Goal: Task Accomplishment & Management: Use online tool/utility

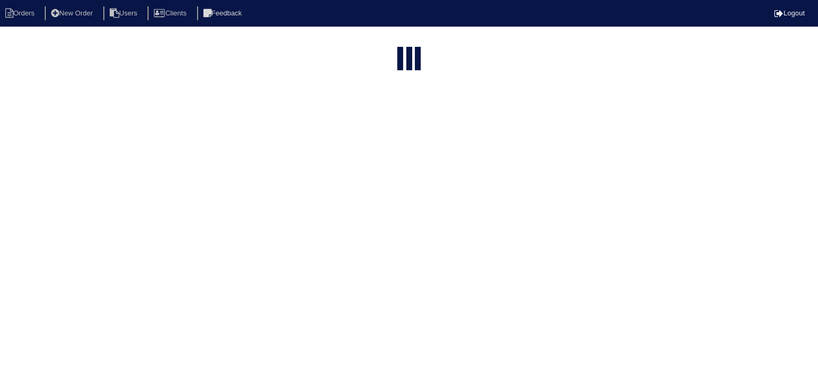
select select "15"
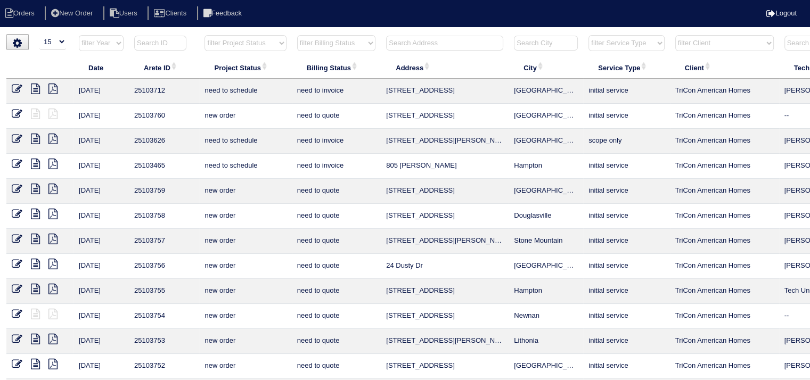
click at [435, 42] on input "text" at bounding box center [444, 43] width 117 height 15
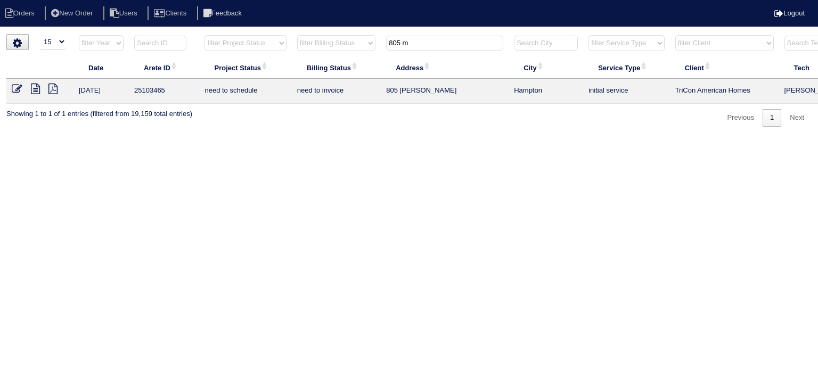
type input "805 m"
click at [37, 88] on icon at bounding box center [35, 89] width 9 height 11
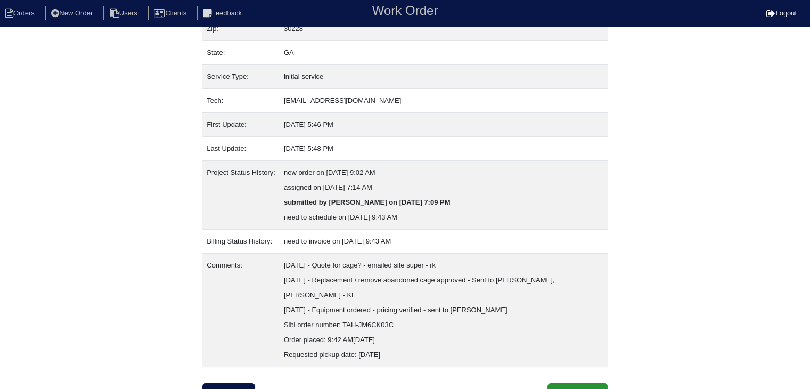
scroll to position [126, 0]
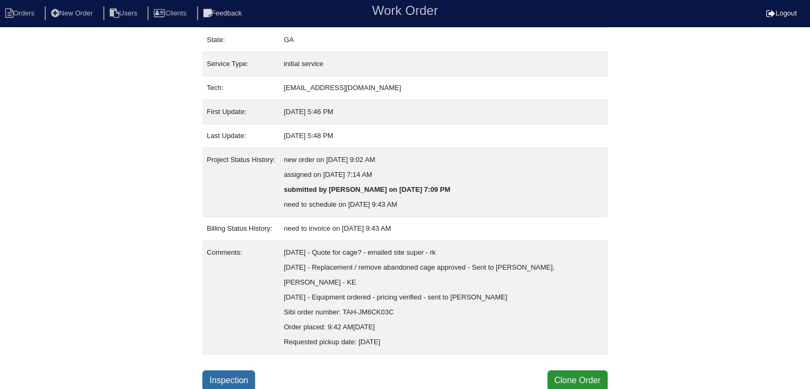
click at [221, 377] on link "Inspection" at bounding box center [228, 380] width 53 height 20
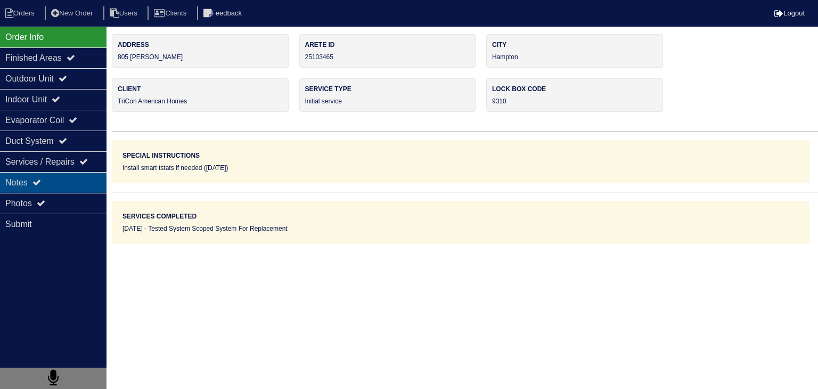
click at [48, 184] on div "Notes" at bounding box center [53, 182] width 106 height 21
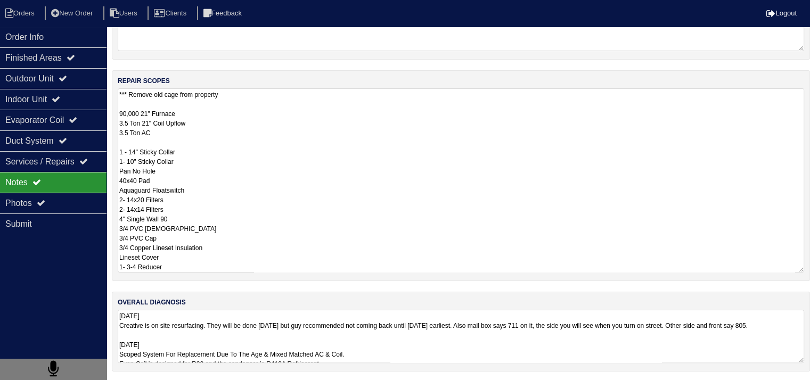
scroll to position [1, 0]
drag, startPoint x: 119, startPoint y: 258, endPoint x: 216, endPoint y: 413, distance: 182.3
click at [216, 382] on html "Orders New Order Users Clients Feedback Logout Orders New Order Users Clients M…" at bounding box center [405, 118] width 810 height 527
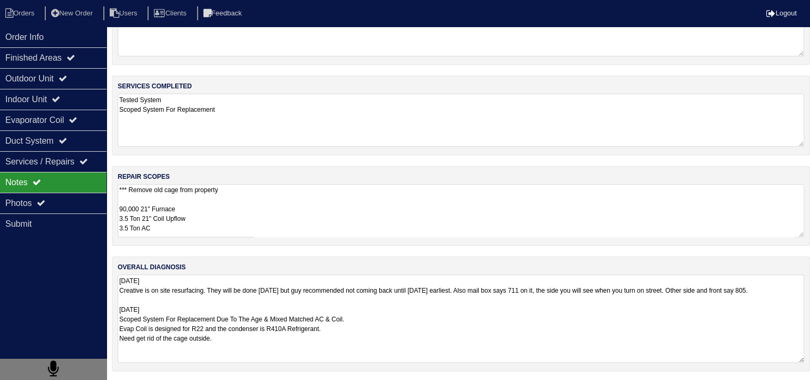
click at [302, 328] on textarea "9.22.25 Creative is on site resurfacing. They will be done today but guy recomm…" at bounding box center [461, 319] width 686 height 88
click at [28, 7] on li "Orders" at bounding box center [21, 13] width 43 height 14
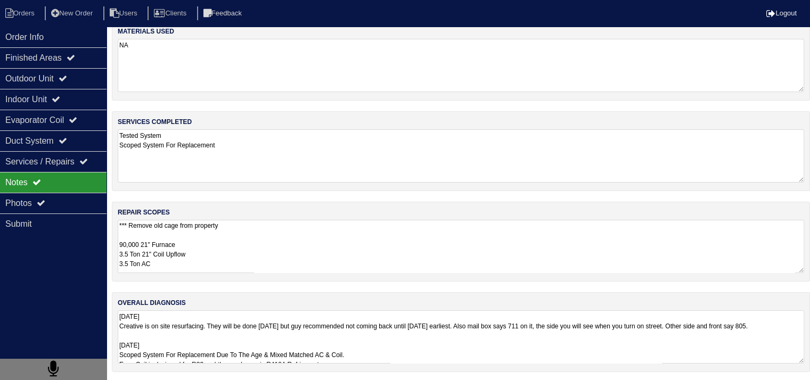
select select "15"
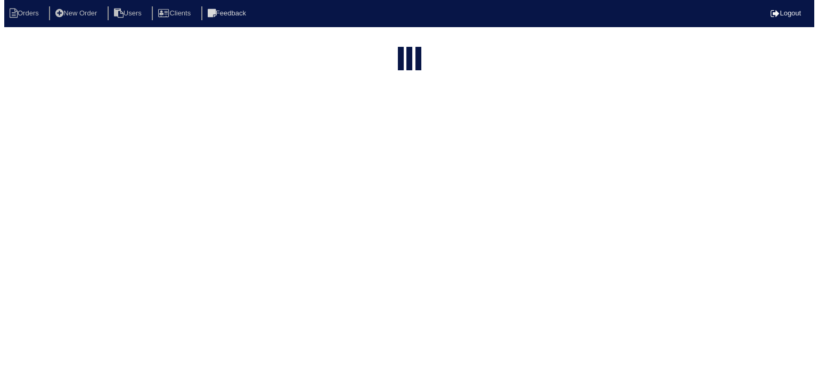
scroll to position [0, 0]
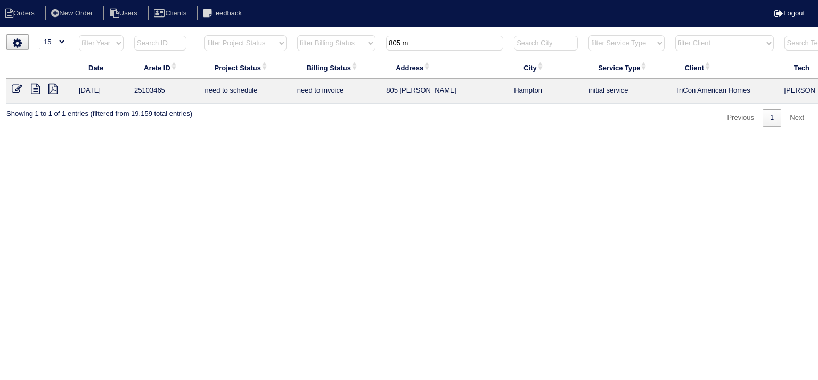
drag, startPoint x: 439, startPoint y: 48, endPoint x: 288, endPoint y: 48, distance: 150.7
click at [288, 48] on tr "filter Year -- Any Year -- 2025 2024 2023 2022 2021 2020 2019 filter Project St…" at bounding box center [467, 46] width 923 height 22
type input "4201 p"
click at [35, 88] on icon at bounding box center [35, 89] width 9 height 11
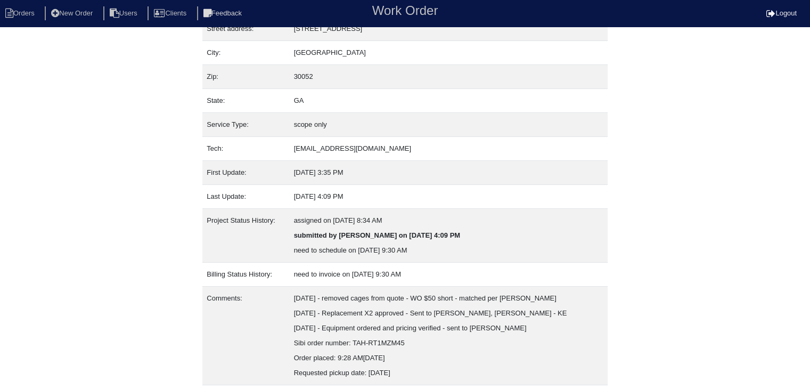
scroll to position [96, 0]
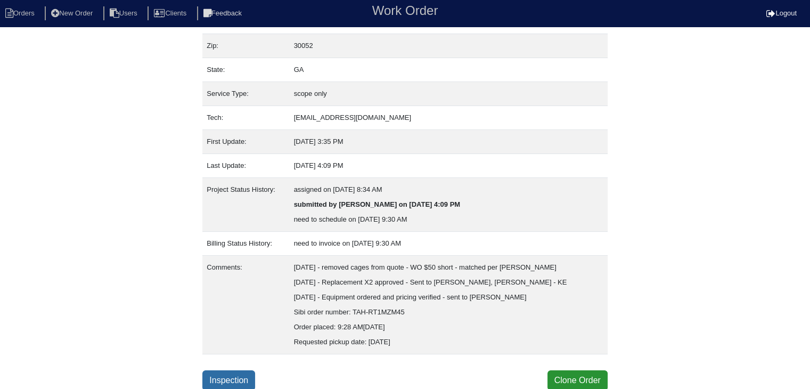
click at [238, 380] on link "Inspection" at bounding box center [228, 380] width 53 height 20
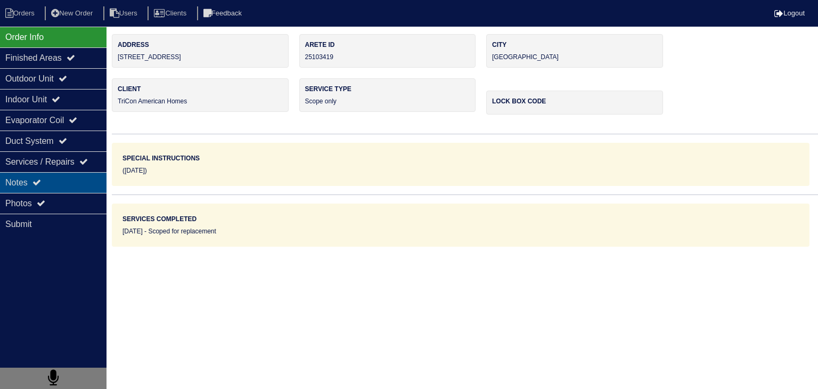
click at [53, 184] on div "Notes" at bounding box center [53, 182] width 106 height 21
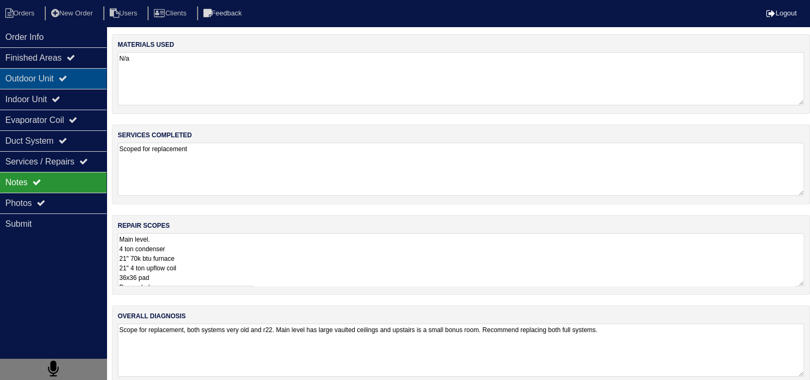
click at [52, 79] on div "Outdoor Unit" at bounding box center [53, 78] width 106 height 21
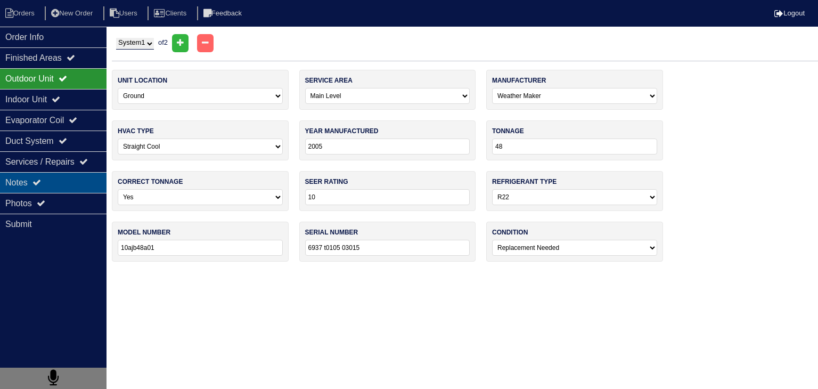
click at [60, 182] on div "Notes" at bounding box center [53, 182] width 106 height 21
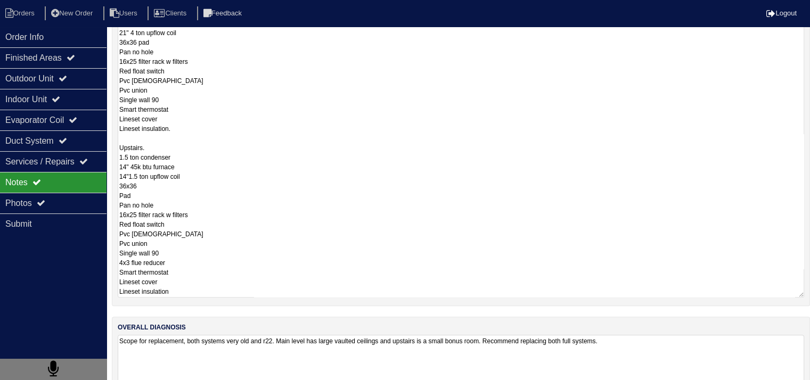
scroll to position [260, 0]
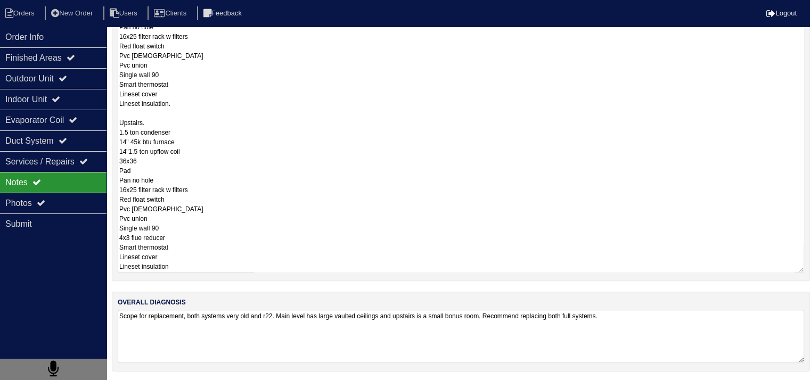
drag, startPoint x: 119, startPoint y: 240, endPoint x: 241, endPoint y: 390, distance: 193.5
click at [241, 382] on html "Orders New Order Users Clients Feedback Logout Orders New Order Users Clients M…" at bounding box center [405, 61] width 810 height 642
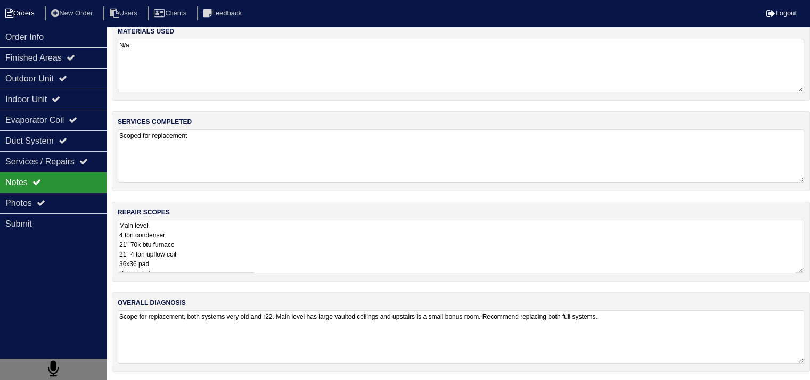
click at [32, 12] on li "Orders" at bounding box center [21, 13] width 43 height 14
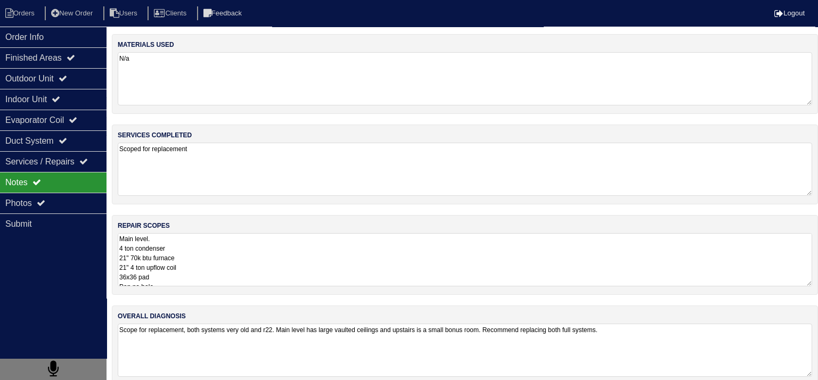
select select "15"
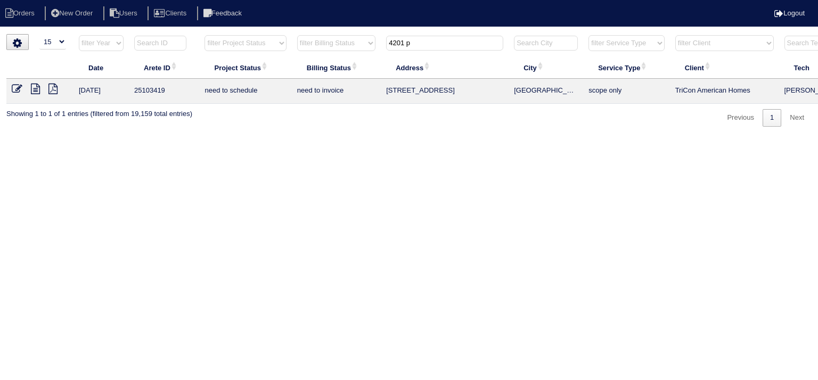
drag, startPoint x: 412, startPoint y: 41, endPoint x: 216, endPoint y: 50, distance: 195.6
click at [216, 50] on tr "filter Year -- Any Year -- 2025 2024 2023 2022 2021 2020 2019 filter Project St…" at bounding box center [467, 46] width 923 height 22
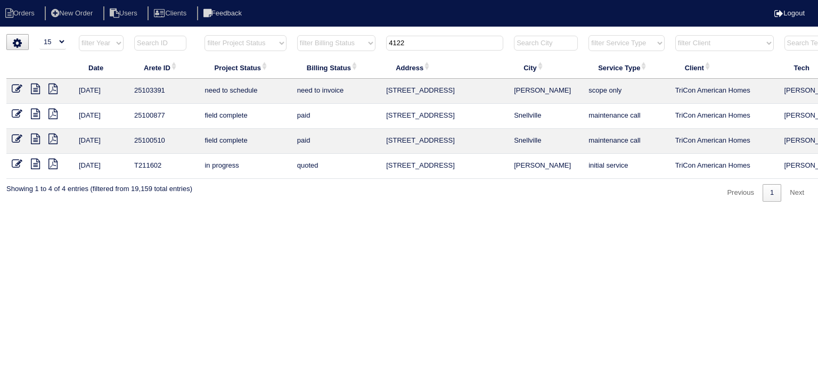
type input "4122"
click at [32, 89] on icon at bounding box center [35, 89] width 9 height 11
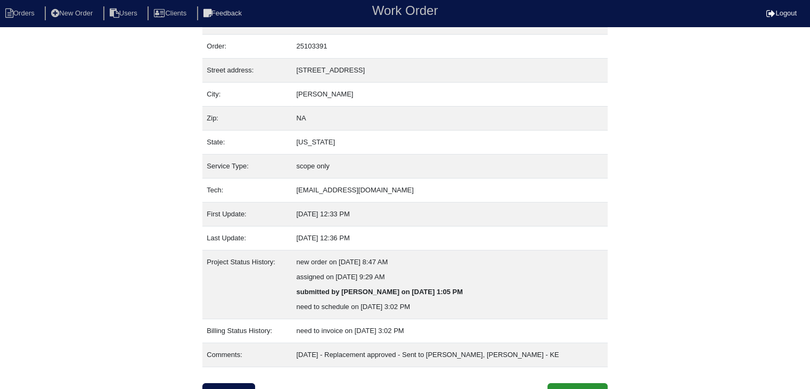
scroll to position [36, 0]
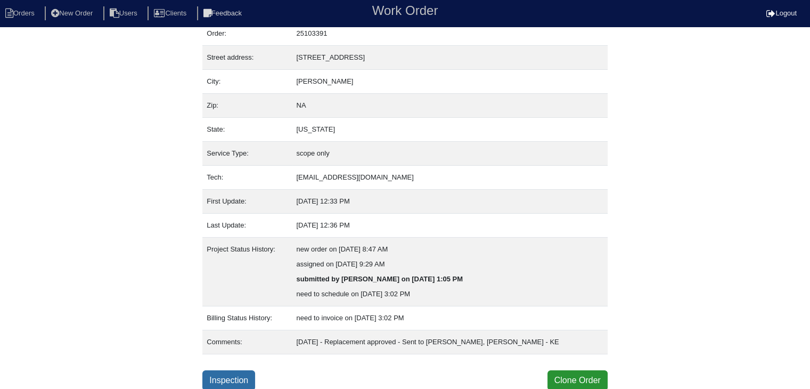
click at [242, 374] on link "Inspection" at bounding box center [228, 380] width 53 height 20
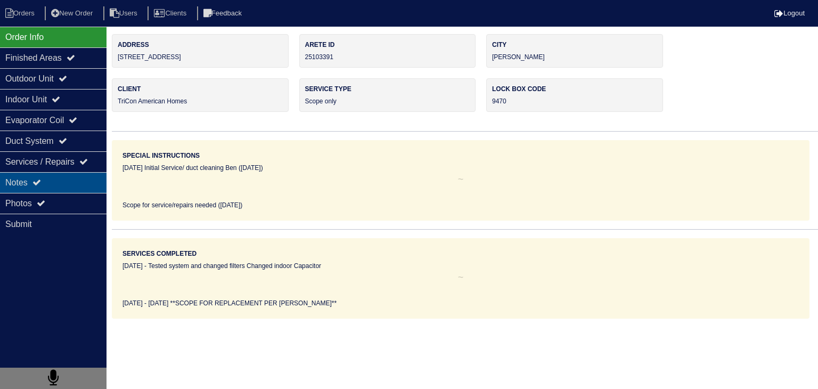
click at [26, 183] on div "Notes" at bounding box center [53, 182] width 106 height 21
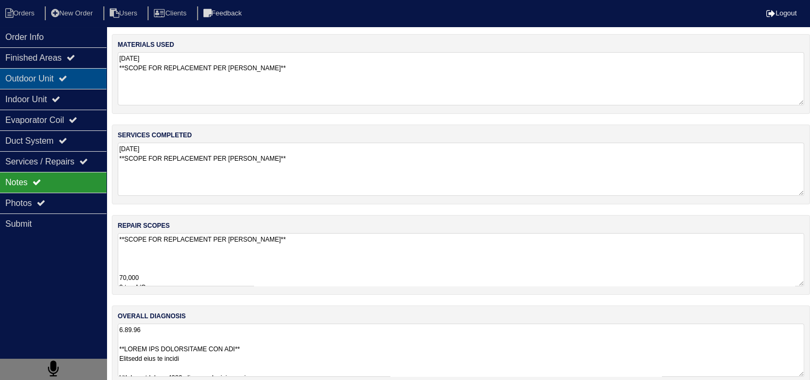
click at [28, 77] on div "Outdoor Unit" at bounding box center [53, 78] width 106 height 21
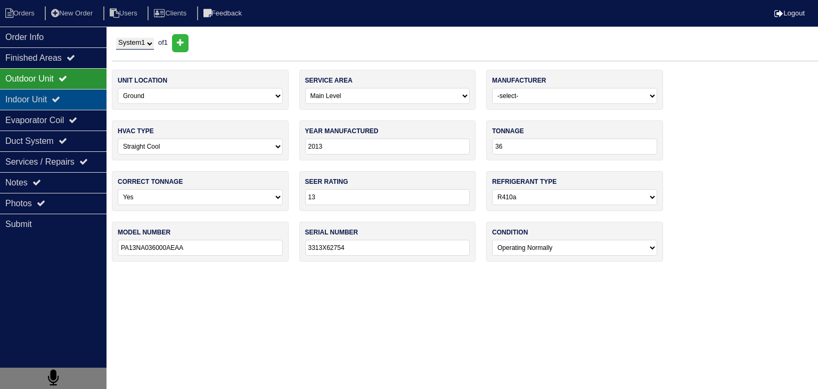
click at [30, 103] on div "Indoor Unit" at bounding box center [53, 99] width 106 height 21
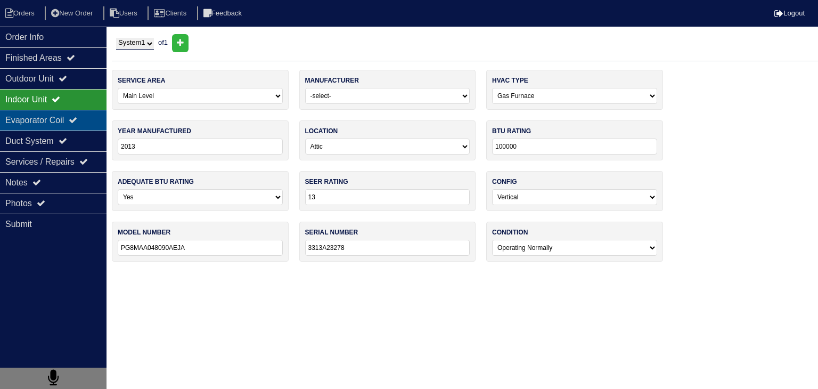
click at [30, 120] on div "Evaporator Coil" at bounding box center [53, 120] width 106 height 21
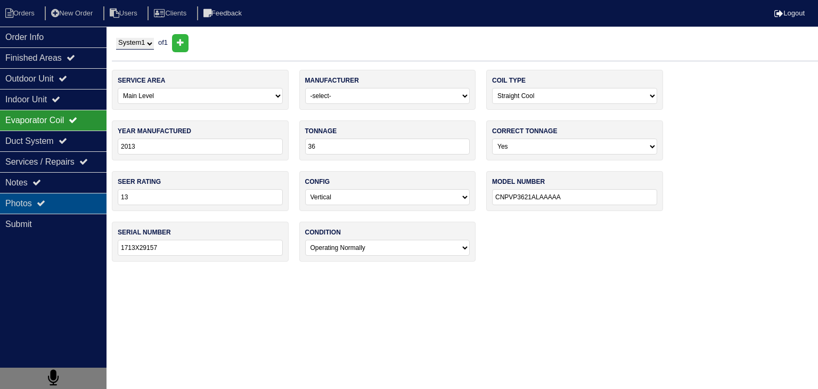
drag, startPoint x: 62, startPoint y: 184, endPoint x: 66, endPoint y: 201, distance: 16.9
click at [62, 185] on div "Notes" at bounding box center [53, 182] width 106 height 21
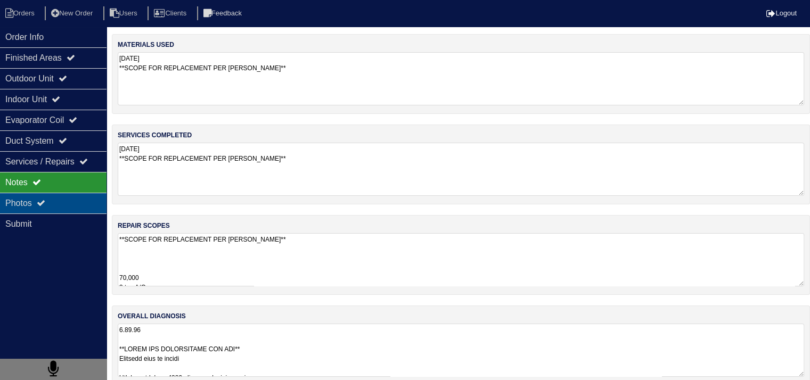
click at [67, 211] on div "Photos" at bounding box center [53, 203] width 106 height 21
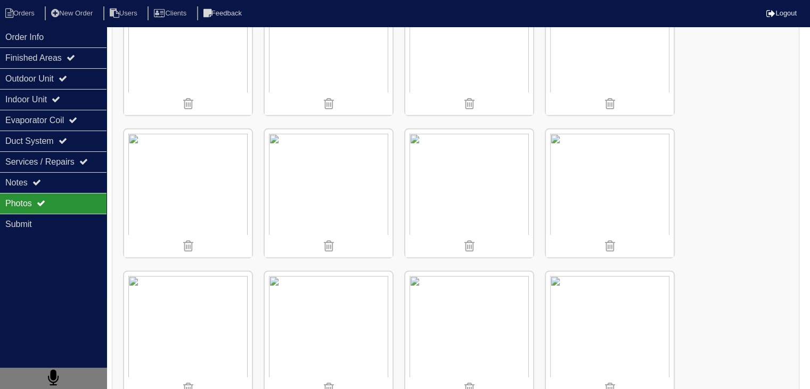
scroll to position [3499, 0]
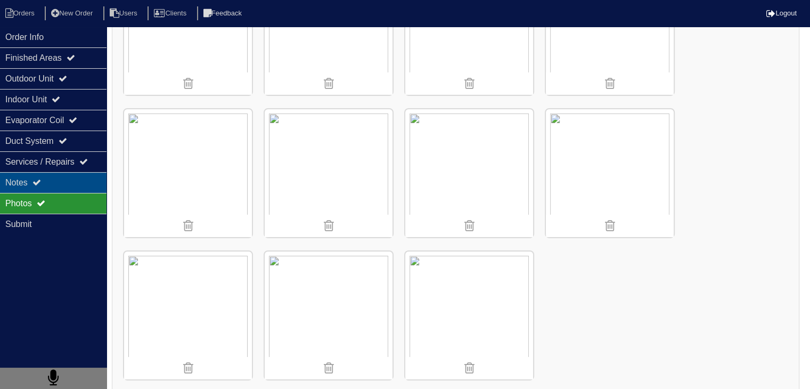
click at [36, 183] on icon at bounding box center [36, 182] width 9 height 9
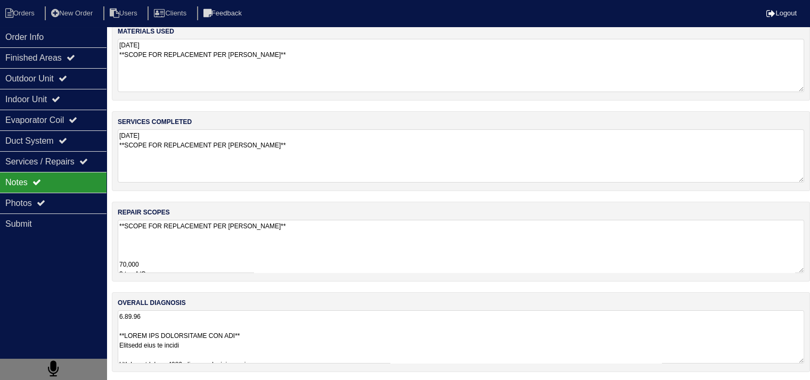
scroll to position [509, 0]
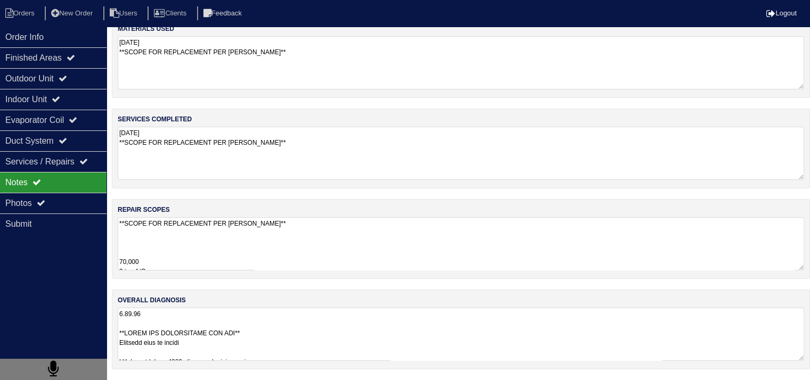
click at [150, 239] on textarea "**SCOPE FOR REPLACEMENT PER DAN** 70,000 3 ton A/C 3 ton coil 17" Pan No hole 3…" at bounding box center [461, 243] width 686 height 53
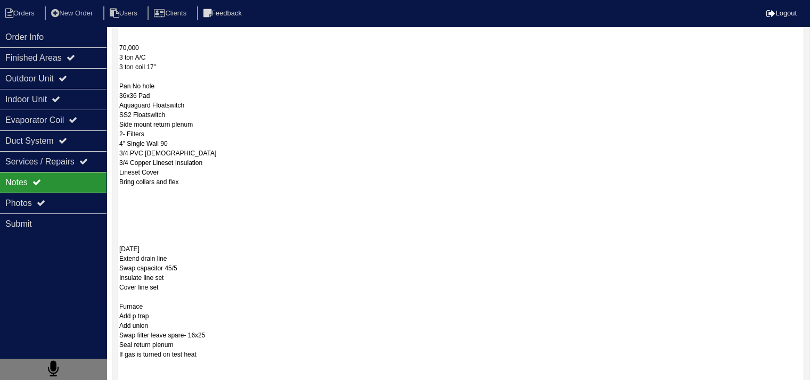
scroll to position [245, 0]
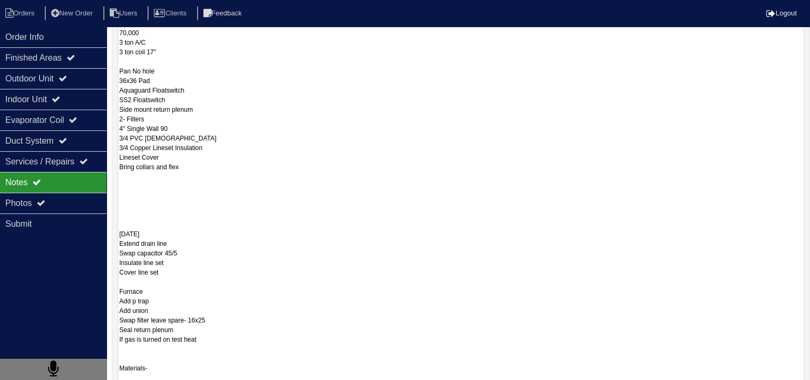
drag, startPoint x: 120, startPoint y: 276, endPoint x: 230, endPoint y: 186, distance: 141.9
click at [230, 186] on textarea "**SCOPE FOR REPLACEMENT PER DAN** 70,000 3 ton A/C 3 ton coil 17" Pan No hole 3…" at bounding box center [461, 262] width 686 height 548
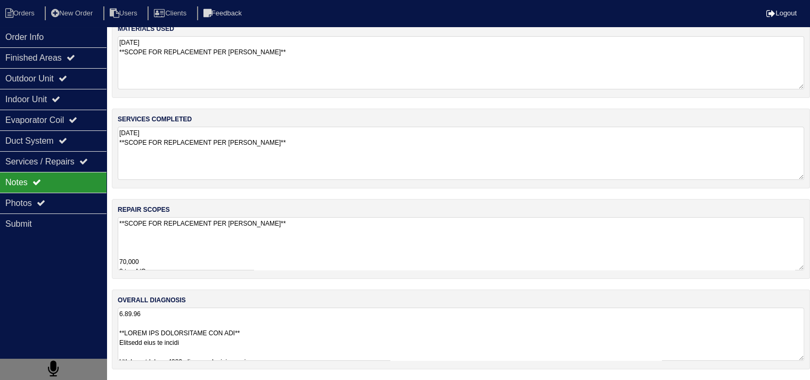
scroll to position [13, 0]
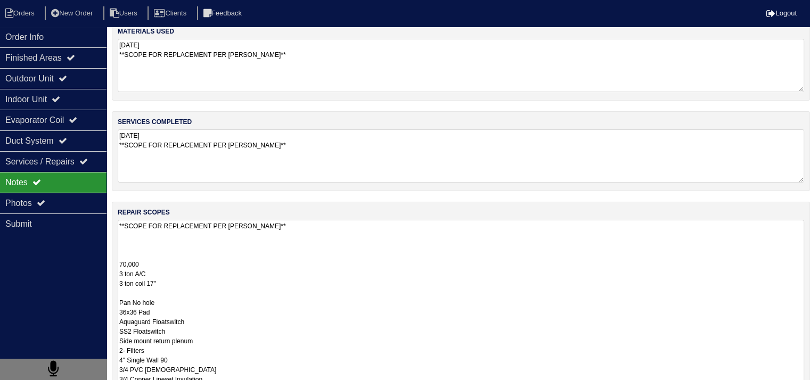
click at [200, 177] on textarea "9.15.25 **SCOPE FOR REPLACEMENT PER DAN**" at bounding box center [461, 155] width 686 height 53
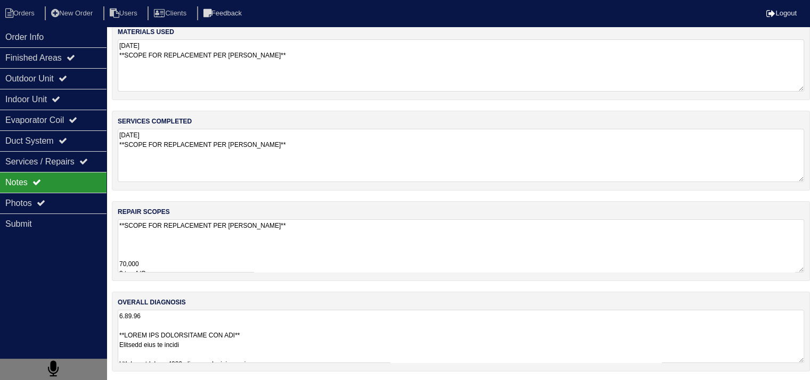
click at [267, 45] on textarea "9.15.25 **SCOPE FOR REPLACEMENT PER DAN**" at bounding box center [461, 65] width 686 height 52
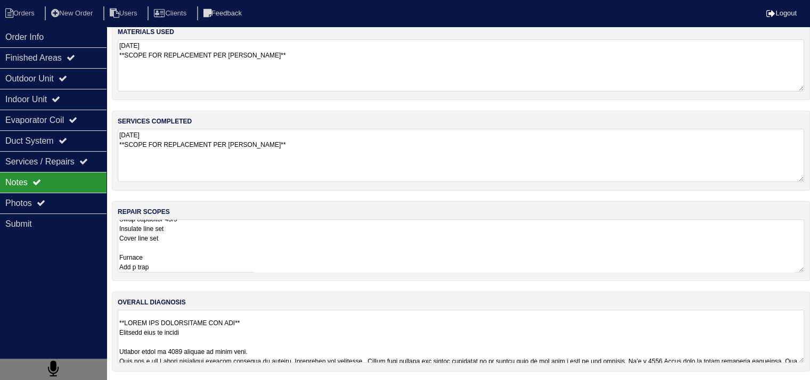
scroll to position [64, 0]
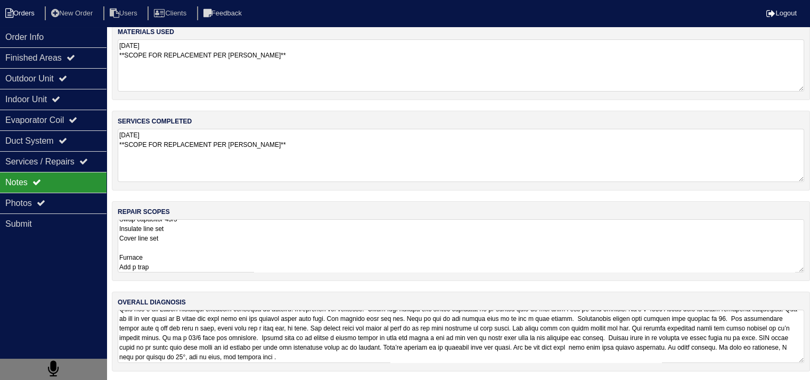
click at [29, 13] on li "Orders" at bounding box center [21, 13] width 43 height 14
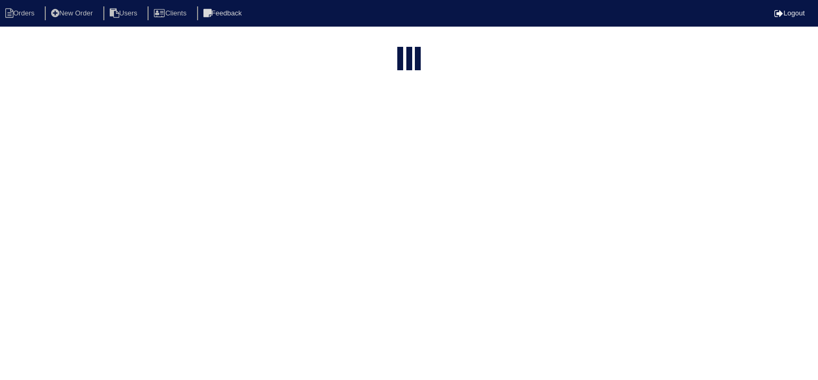
select select "15"
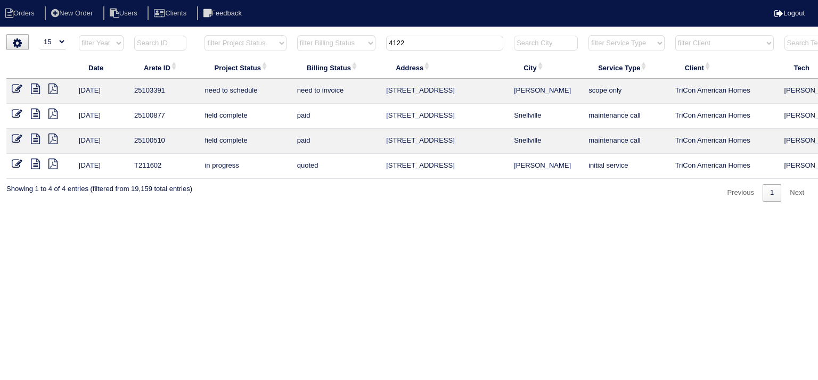
click at [417, 45] on input "4122" at bounding box center [444, 43] width 117 height 15
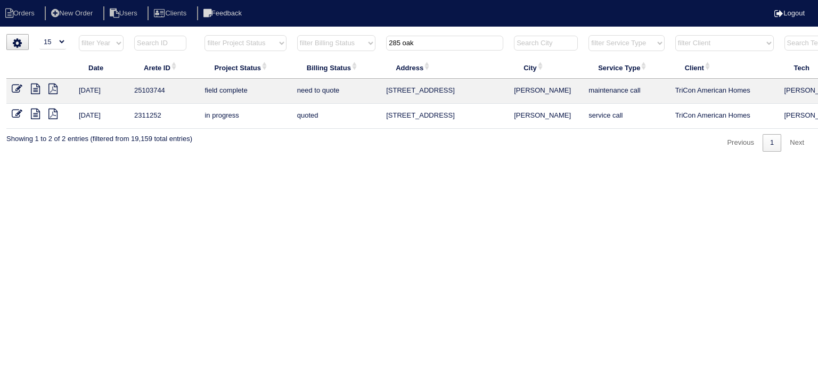
type input "285 oak"
click at [37, 90] on icon at bounding box center [35, 89] width 9 height 11
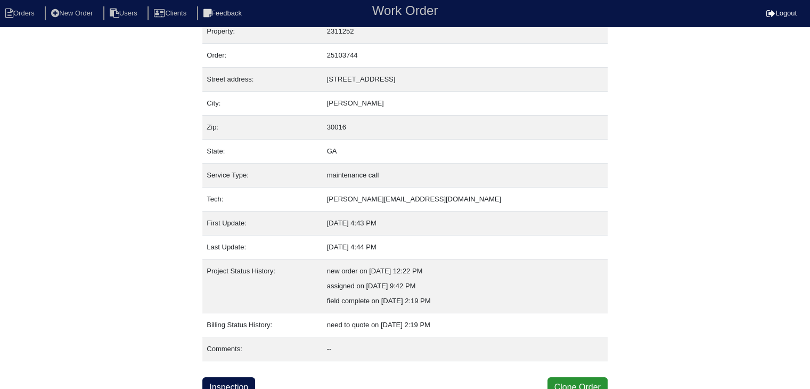
scroll to position [21, 0]
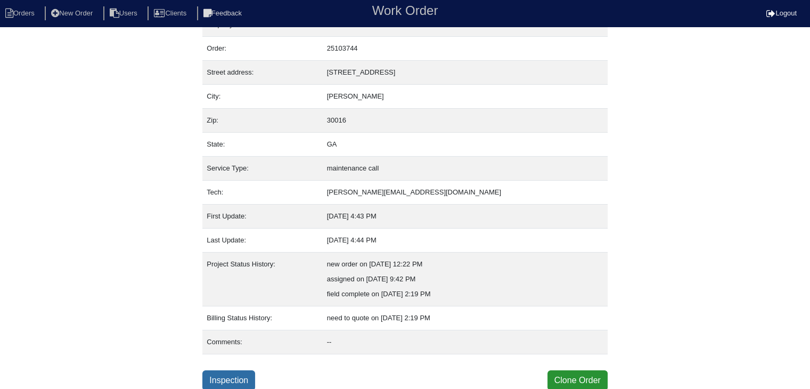
click at [243, 376] on link "Inspection" at bounding box center [228, 380] width 53 height 20
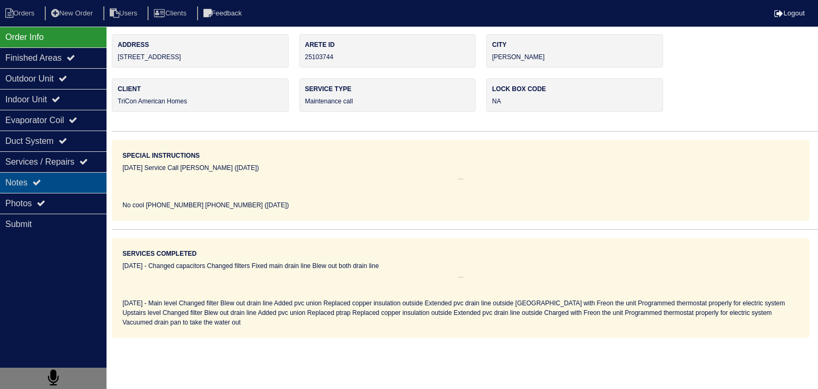
click at [75, 186] on div "Notes" at bounding box center [53, 182] width 106 height 21
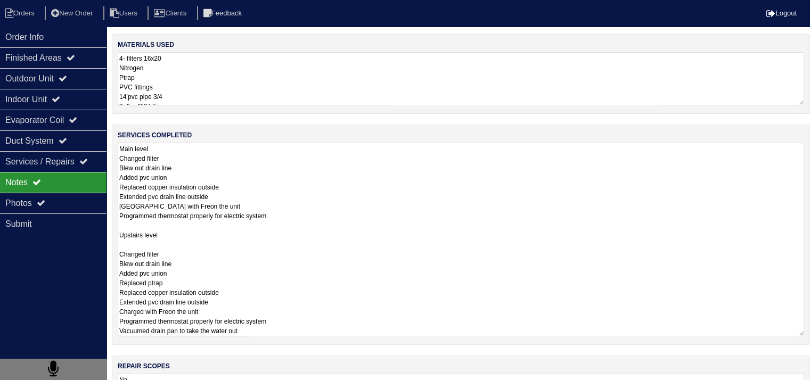
click at [219, 178] on textarea "Main level Changed filter Blew out drain line Added pvc union Replaced copper i…" at bounding box center [461, 240] width 686 height 194
click at [26, 12] on li "Orders" at bounding box center [21, 13] width 43 height 14
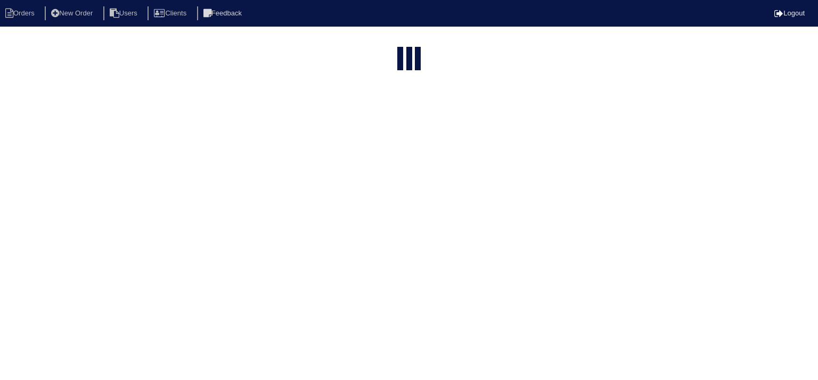
select select "15"
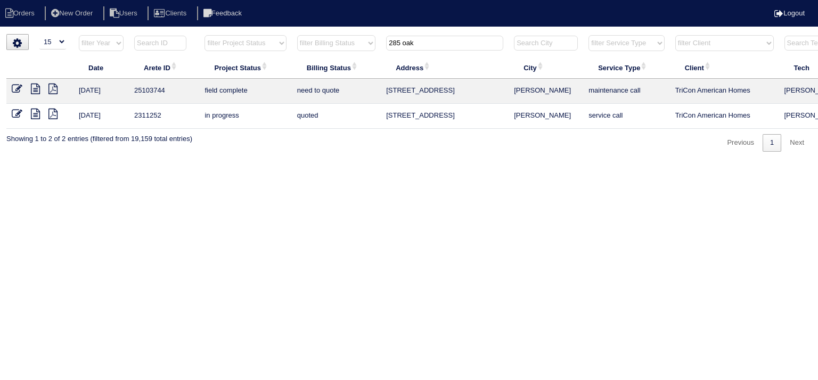
drag, startPoint x: 439, startPoint y: 43, endPoint x: 364, endPoint y: 43, distance: 75.1
click at [364, 43] on tr "filter Year -- Any Year -- 2025 2024 2023 2022 2021 2020 2019 filter Project St…" at bounding box center [467, 46] width 923 height 22
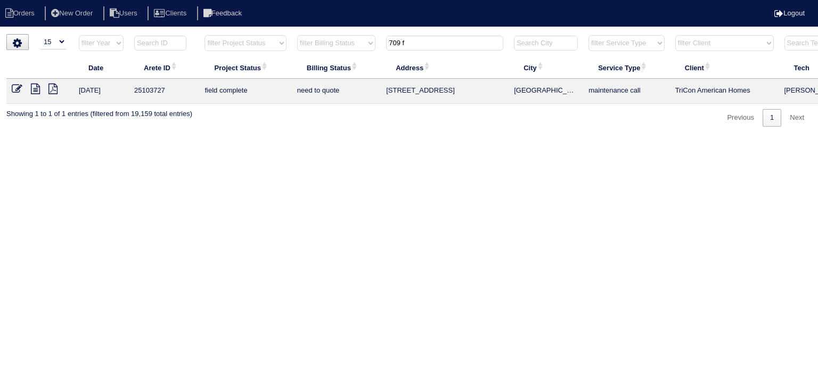
drag, startPoint x: 426, startPoint y: 44, endPoint x: 339, endPoint y: 43, distance: 86.8
click at [339, 43] on tr "filter Year -- Any Year -- 2025 2024 2023 2022 2021 2020 2019 filter Project St…" at bounding box center [467, 46] width 923 height 22
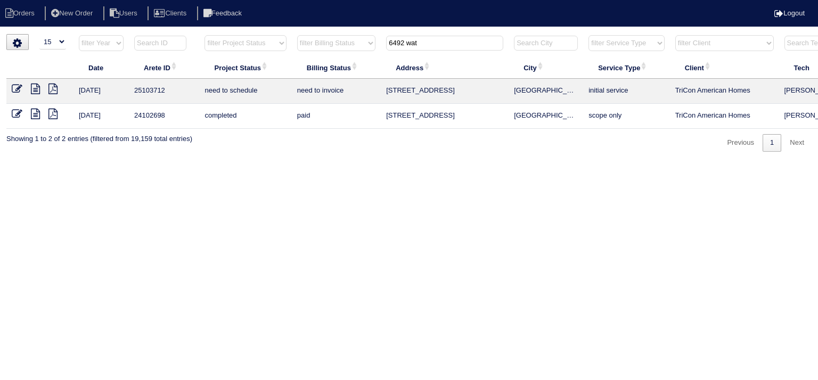
type input "6492 wat"
click at [41, 90] on link at bounding box center [40, 90] width 18 height 8
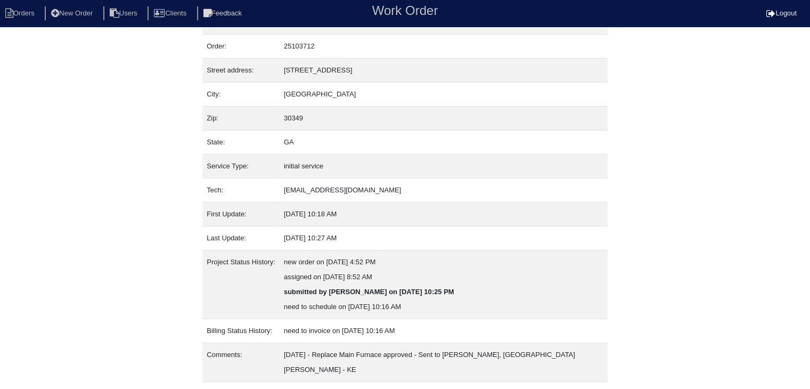
scroll to position [36, 0]
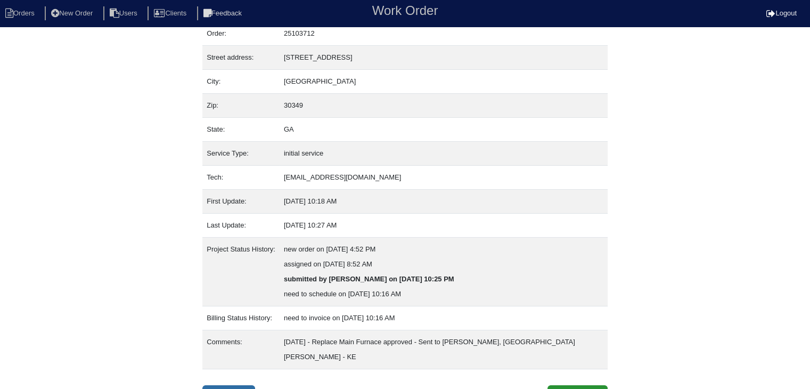
click at [226, 385] on link "Inspection" at bounding box center [228, 395] width 53 height 20
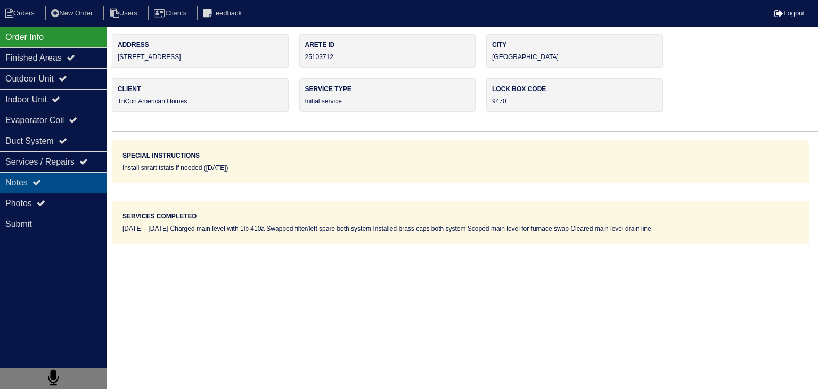
click at [64, 183] on div "Notes" at bounding box center [53, 182] width 106 height 21
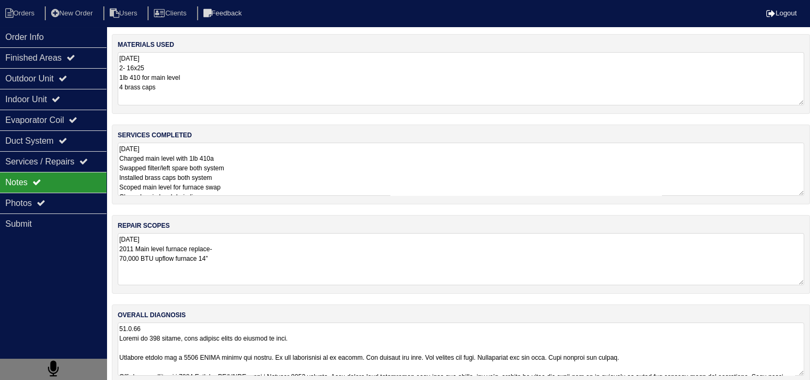
drag, startPoint x: 120, startPoint y: 250, endPoint x: 282, endPoint y: 268, distance: 162.4
click at [282, 268] on textarea "[DATE] 2011 Main level furnace replace- 70,000 BTU upflow furnace 14”" at bounding box center [461, 259] width 686 height 52
click at [19, 80] on div "Outdoor Unit" at bounding box center [53, 78] width 106 height 21
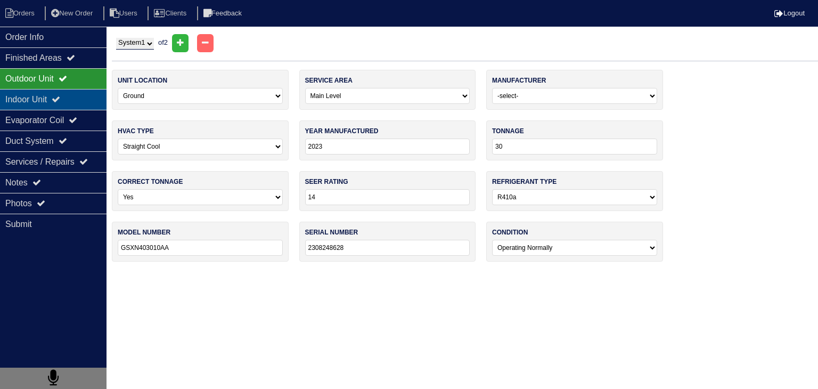
click at [18, 101] on div "Indoor Unit" at bounding box center [53, 99] width 106 height 21
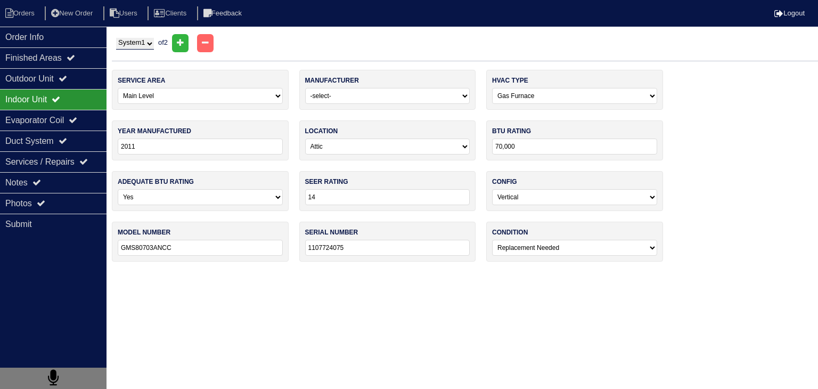
click at [152, 41] on select "System 1 System 2" at bounding box center [135, 44] width 38 height 12
select select "2"
click at [116, 38] on select "System 1 System 2" at bounding box center [135, 44] width 38 height 12
select select "1"
select select "[PERSON_NAME]"
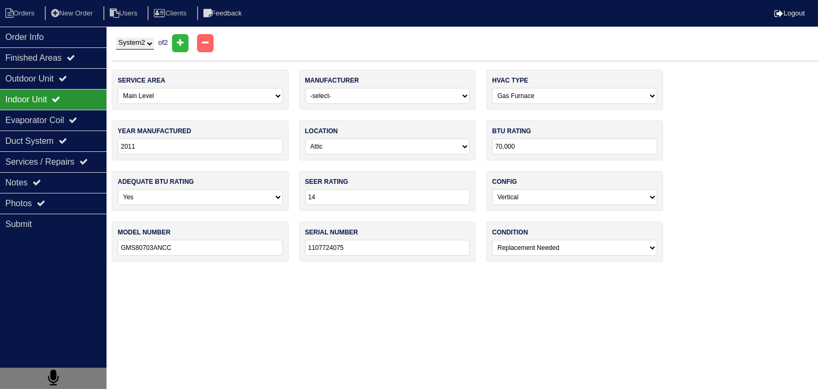
type input "2024"
type input "66,000"
type input "PG80MSAA36070B"
type input "4624A16859"
select select "0"
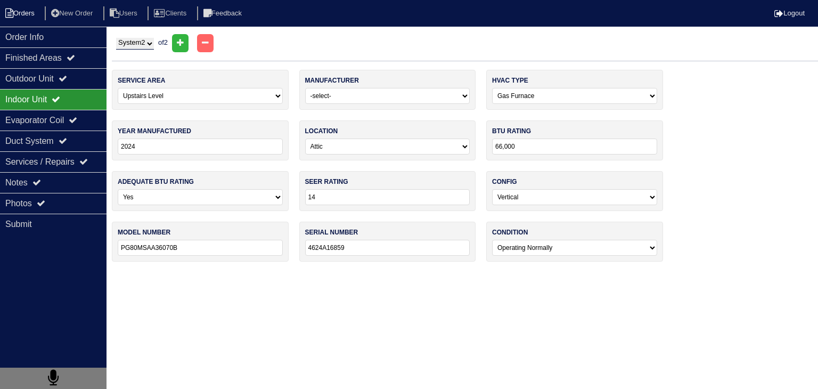
click at [24, 16] on li "Orders" at bounding box center [21, 13] width 43 height 14
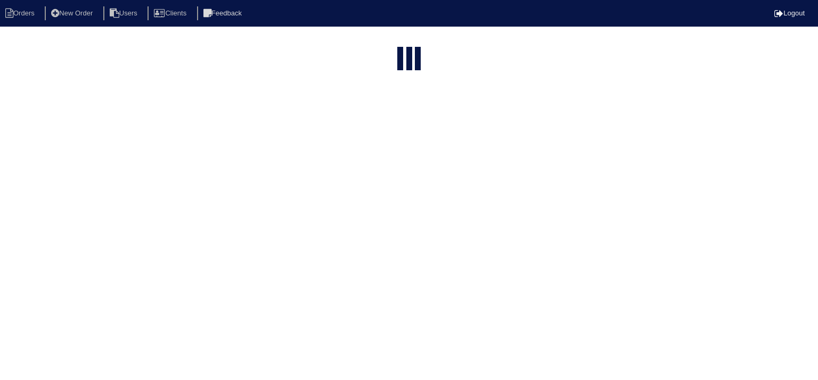
select select "15"
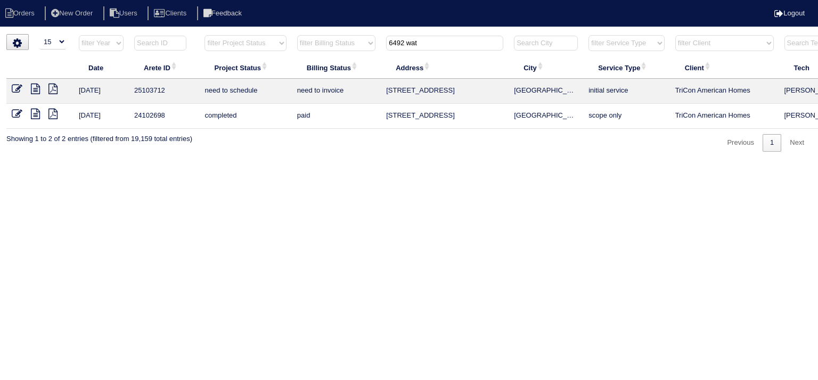
click at [35, 87] on icon at bounding box center [35, 89] width 9 height 11
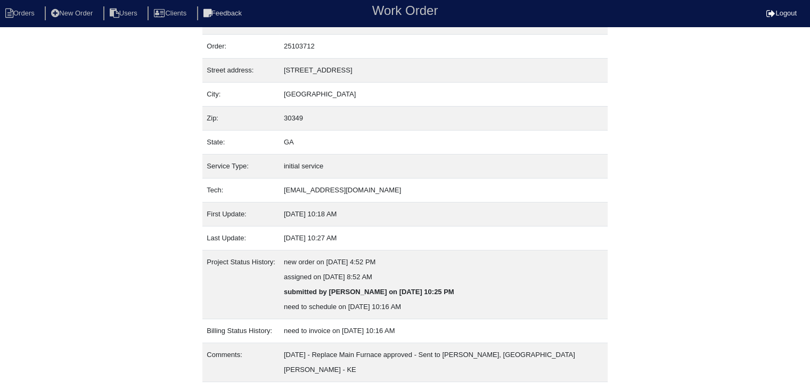
scroll to position [36, 0]
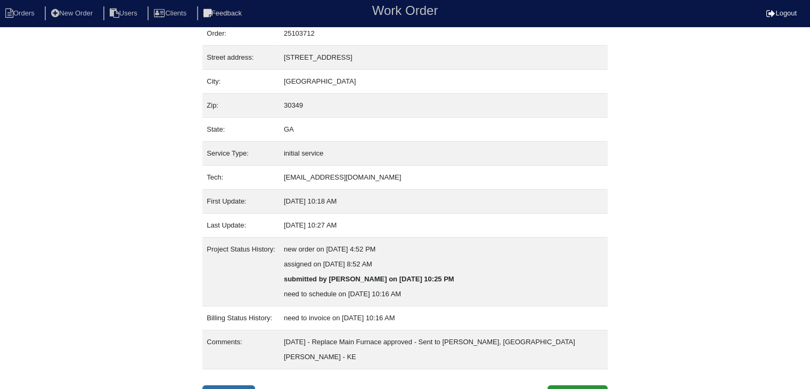
click at [237, 385] on link "Inspection" at bounding box center [228, 395] width 53 height 20
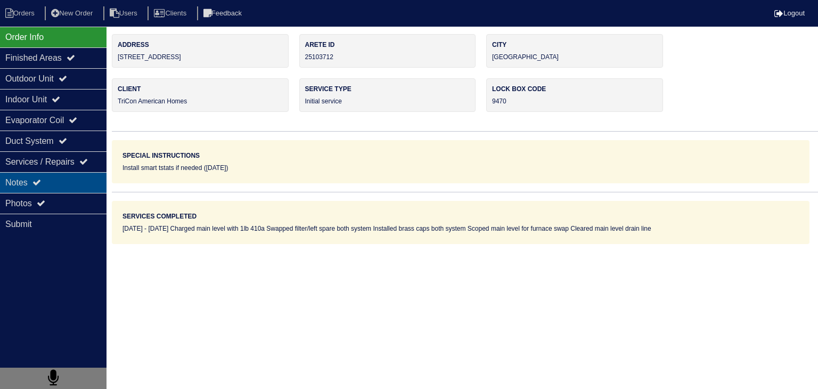
click at [67, 184] on div "Notes" at bounding box center [53, 182] width 106 height 21
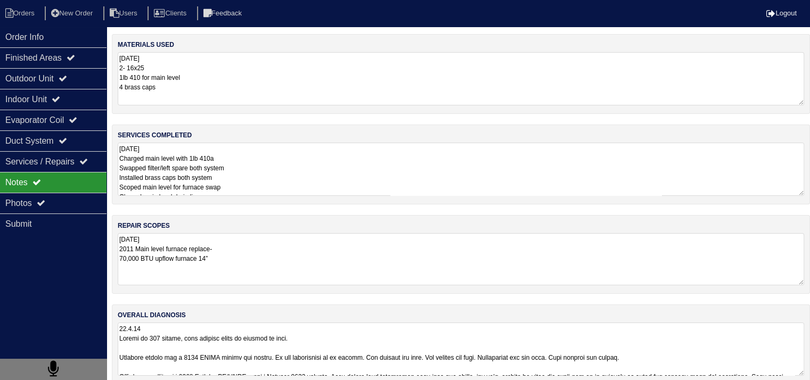
drag, startPoint x: 119, startPoint y: 250, endPoint x: 249, endPoint y: 256, distance: 130.0
click at [249, 256] on textarea "[DATE] 2011 Main level furnace replace- 70,000 BTU upflow furnace 14”" at bounding box center [461, 259] width 686 height 52
click at [292, 184] on textarea "[DATE] Charged main level with 1lb 410a Swapped filter/left spare both system I…" at bounding box center [461, 169] width 686 height 53
